Goal: Task Accomplishment & Management: Use online tool/utility

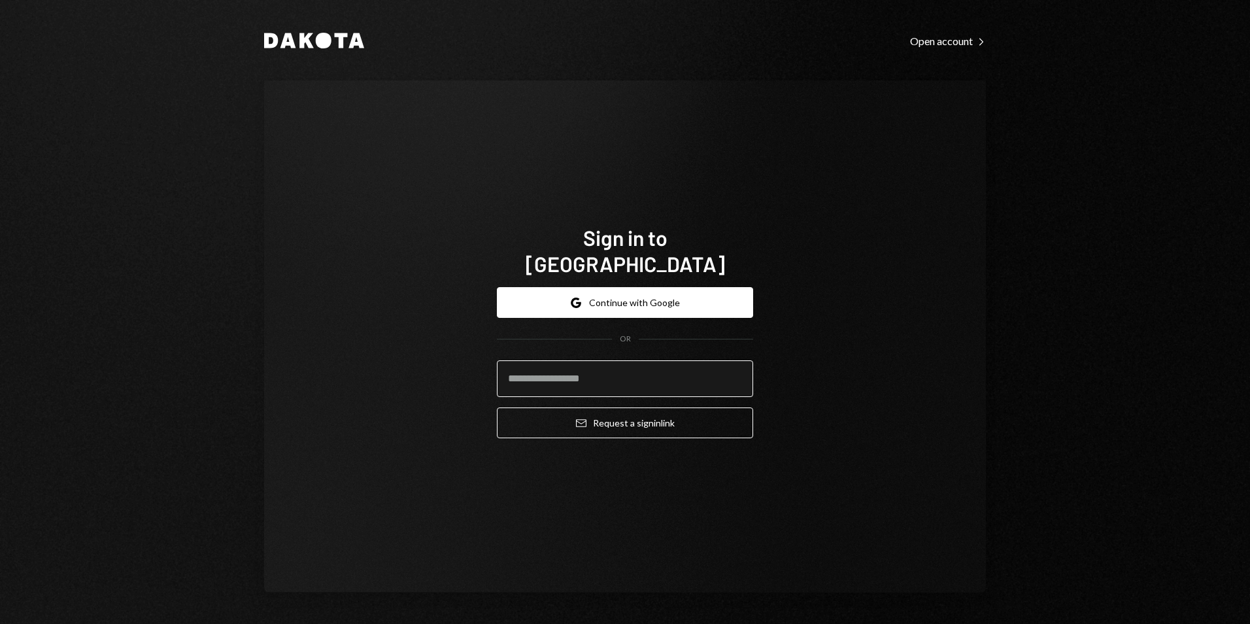
click at [609, 360] on input "email" at bounding box center [625, 378] width 256 height 37
type input "**********"
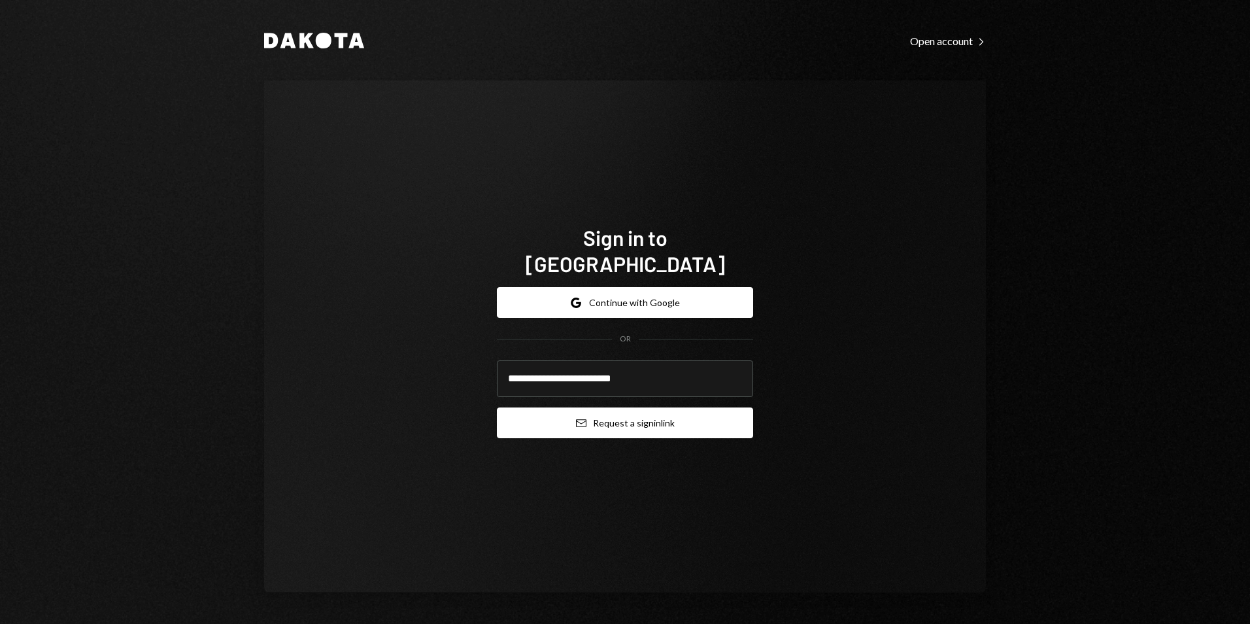
click at [626, 411] on button "Email Request a sign in link" at bounding box center [625, 422] width 256 height 31
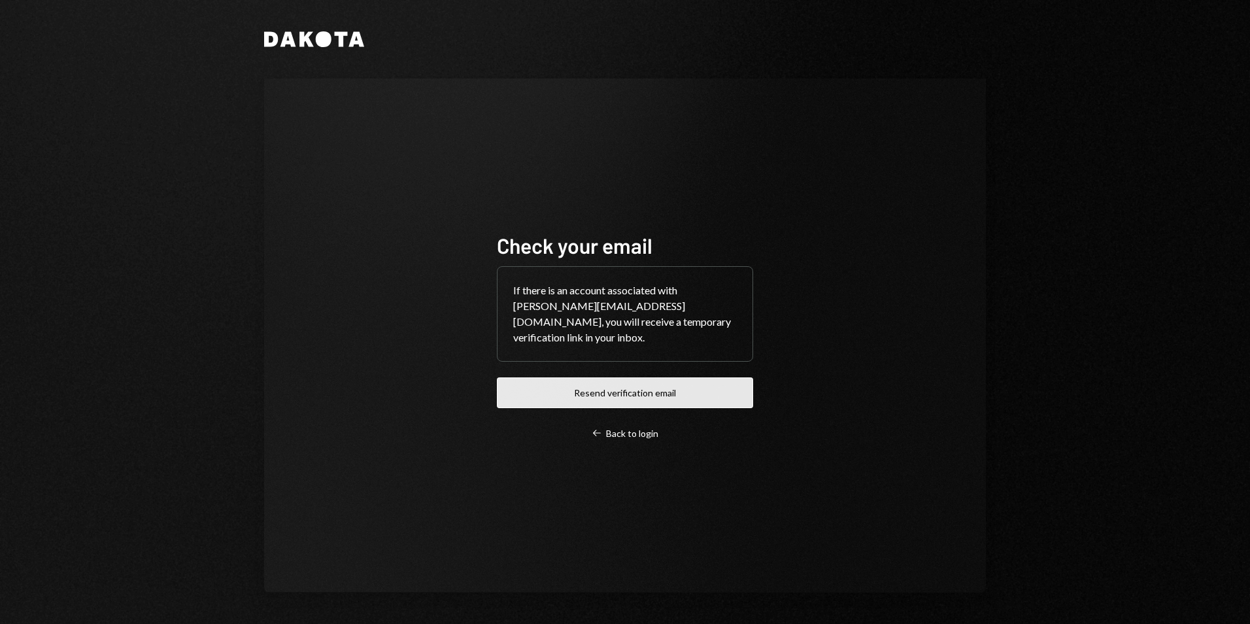
click at [639, 387] on button "Resend verification email" at bounding box center [625, 392] width 256 height 31
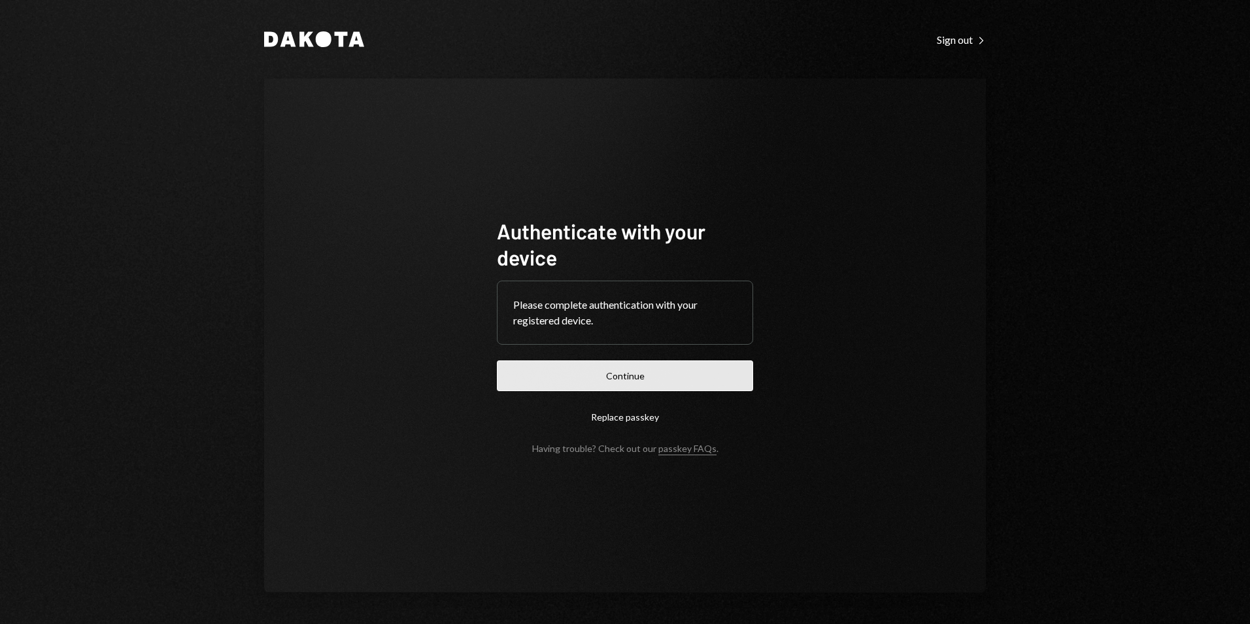
click at [689, 376] on button "Continue" at bounding box center [625, 375] width 256 height 31
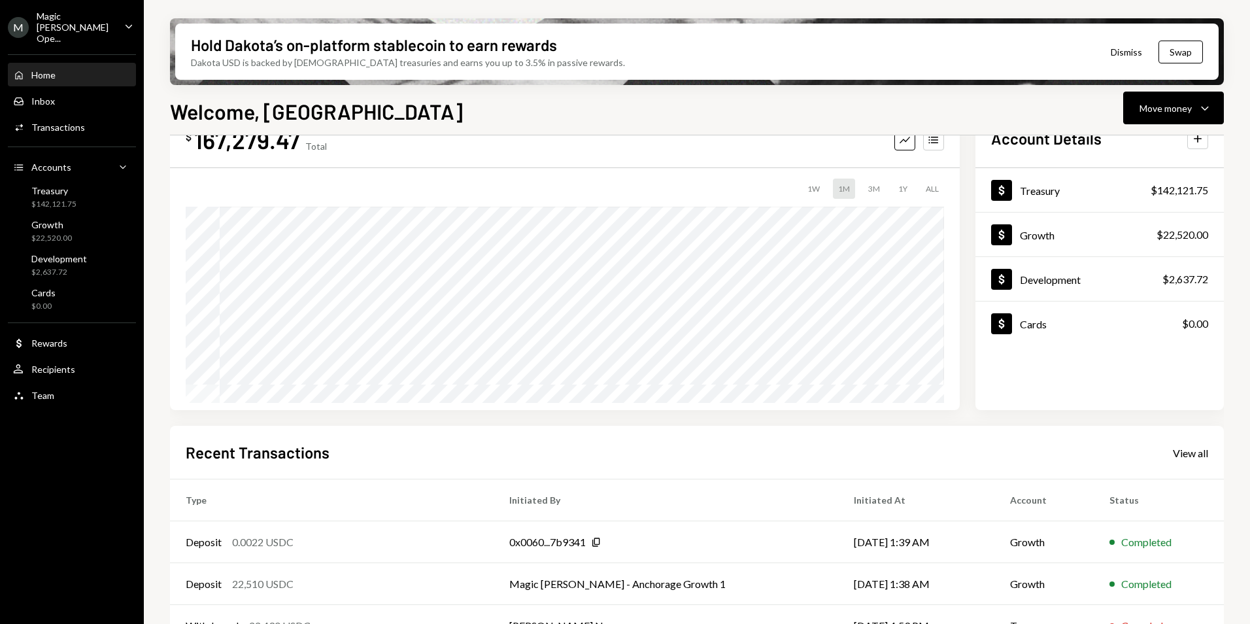
scroll to position [65, 0]
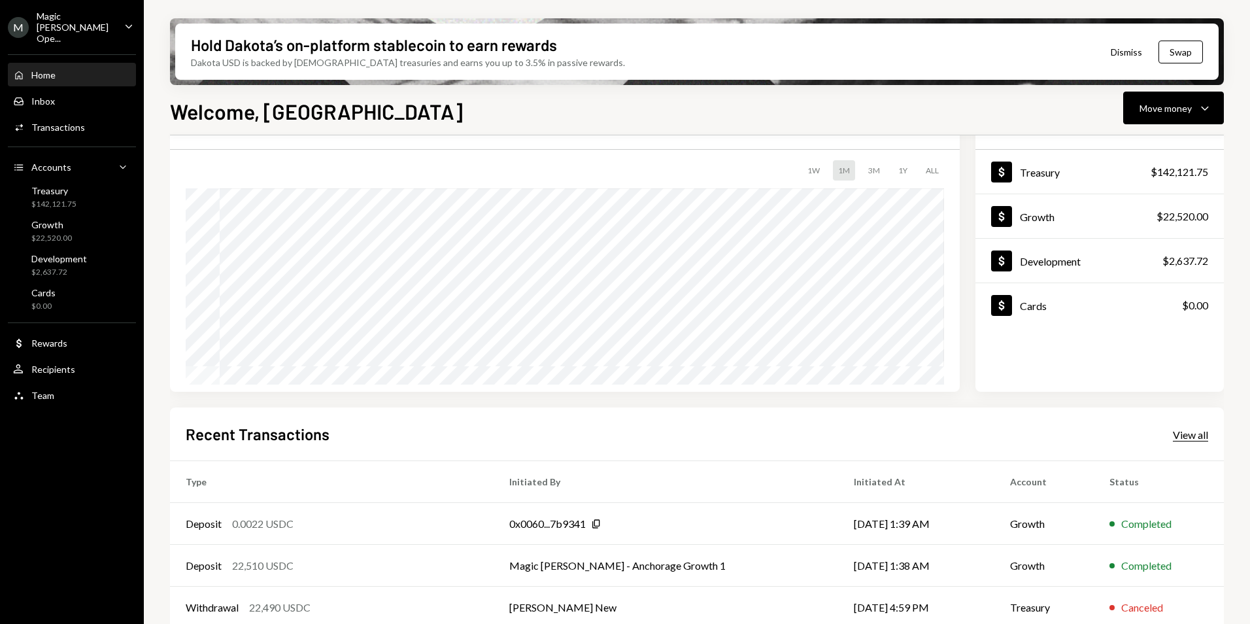
click at [1192, 438] on div "View all" at bounding box center [1190, 434] width 35 height 13
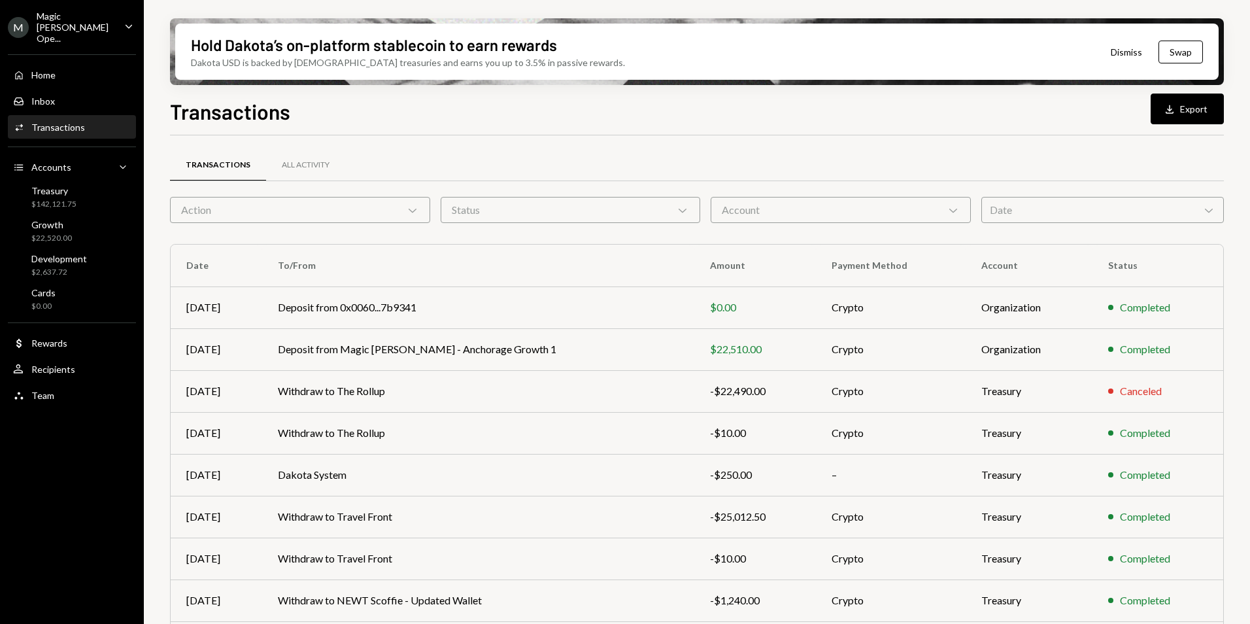
click at [1032, 209] on div "Date Chevron Down" at bounding box center [1103, 210] width 243 height 26
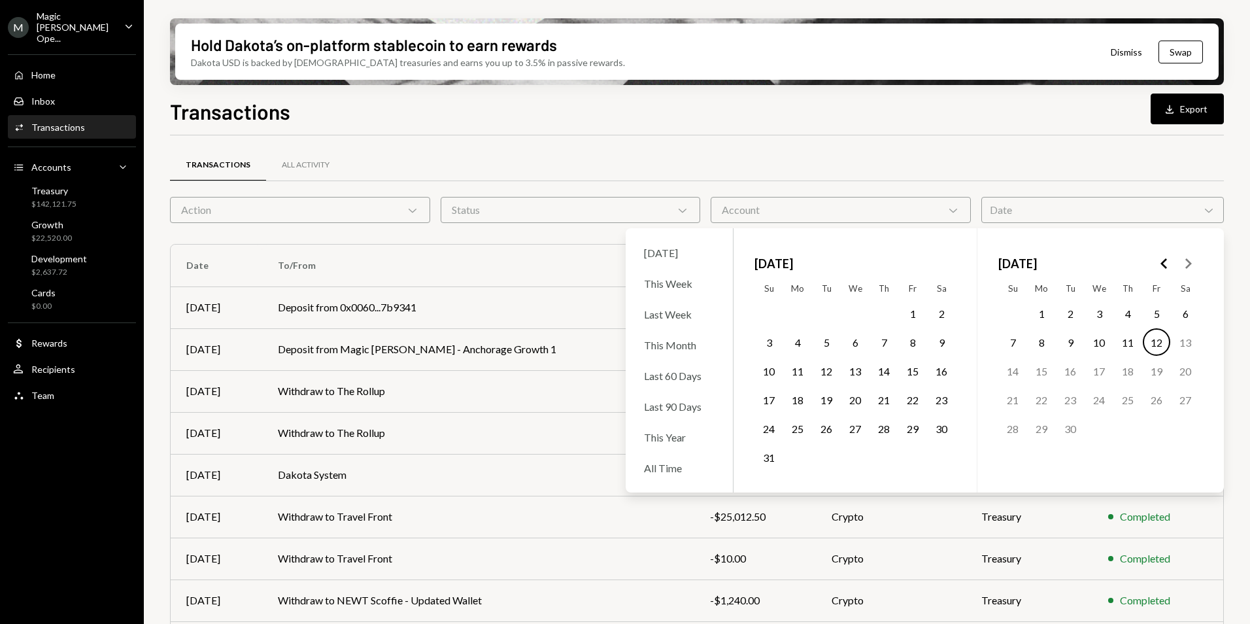
click at [1164, 263] on icon "Go to the Previous Month" at bounding box center [1165, 264] width 16 height 16
click at [772, 315] on button "1" at bounding box center [768, 313] width 27 height 27
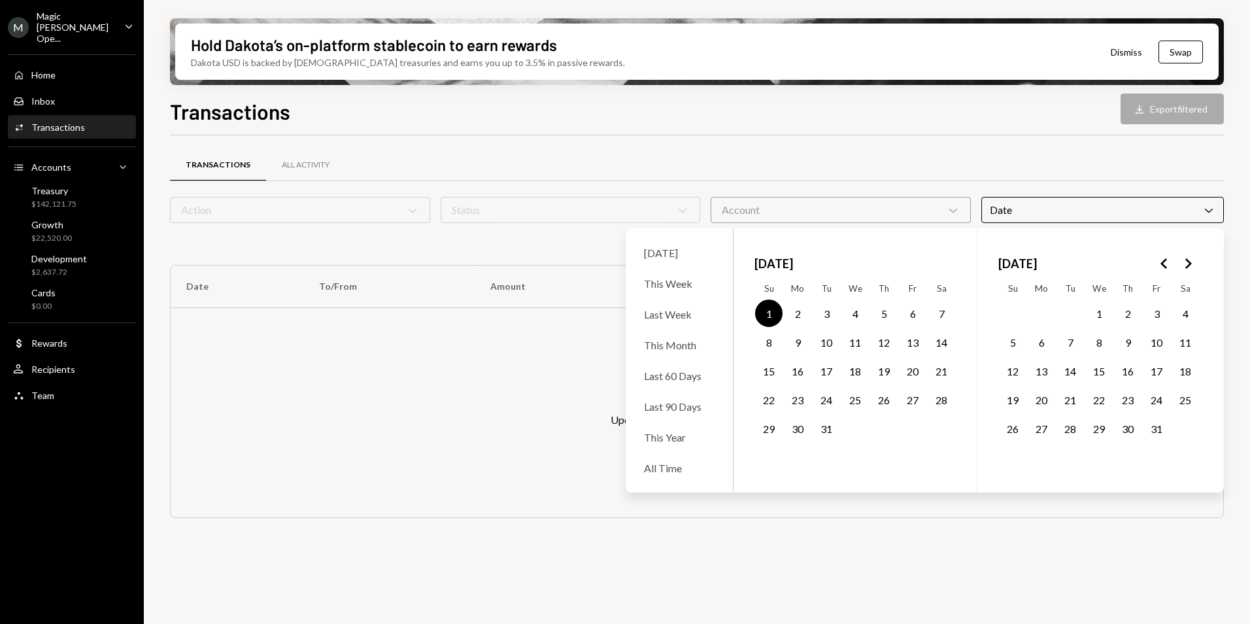
click at [1194, 266] on icon "Go to the Next Month" at bounding box center [1188, 264] width 16 height 16
click at [1164, 260] on icon "Go to the Previous Month" at bounding box center [1165, 264] width 16 height 16
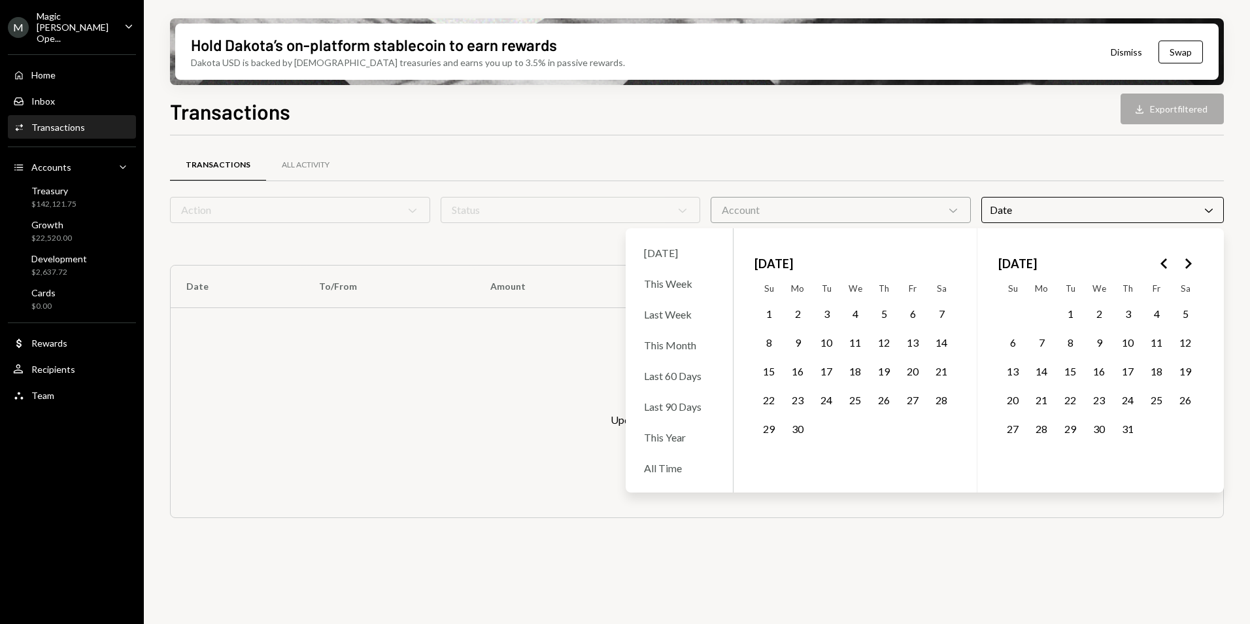
click at [795, 430] on button "30" at bounding box center [797, 428] width 27 height 27
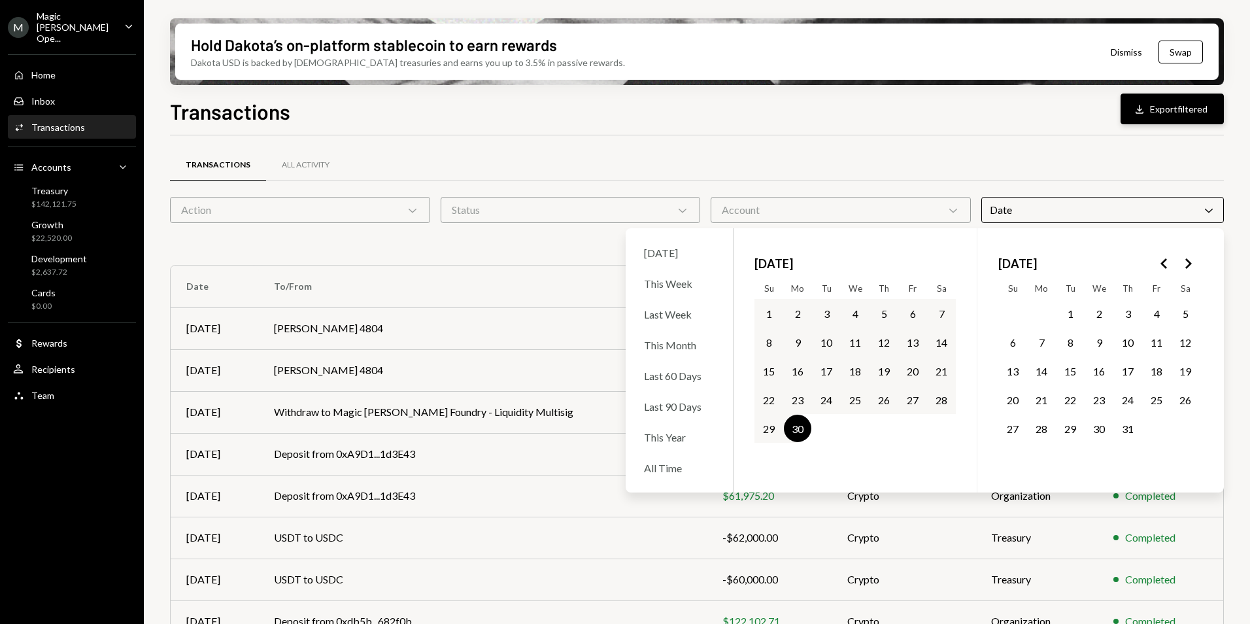
click at [1173, 101] on button "Download Export filtered" at bounding box center [1172, 109] width 103 height 31
